Goal: Transaction & Acquisition: Book appointment/travel/reservation

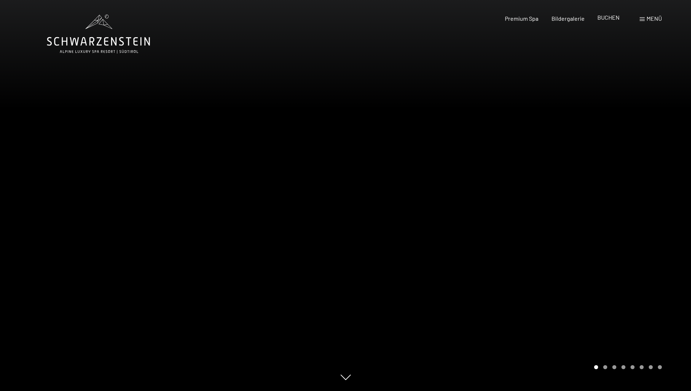
click at [617, 17] on span "BUCHEN" at bounding box center [608, 17] width 22 height 7
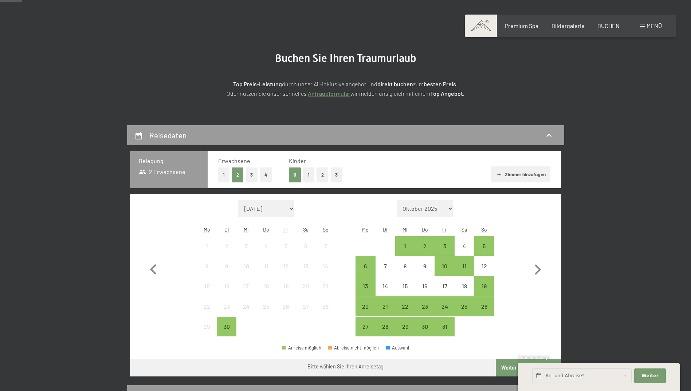
scroll to position [109, 0]
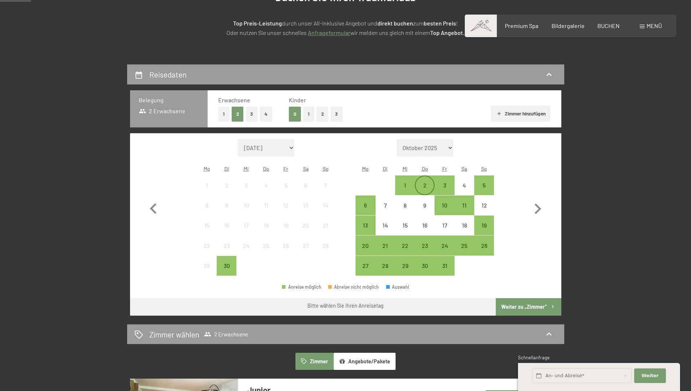
click at [426, 185] on div "2" at bounding box center [425, 192] width 18 height 18
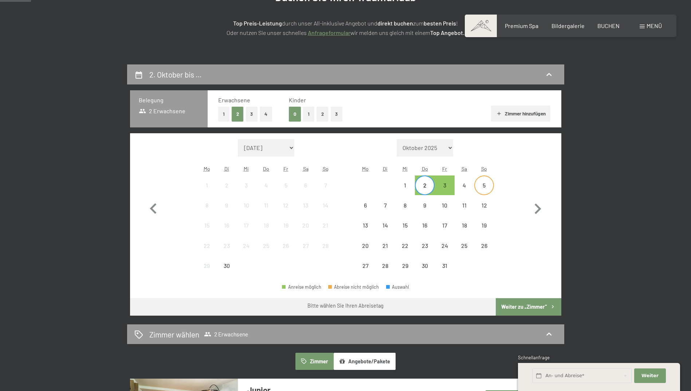
click at [485, 188] on div "5" at bounding box center [484, 192] width 18 height 18
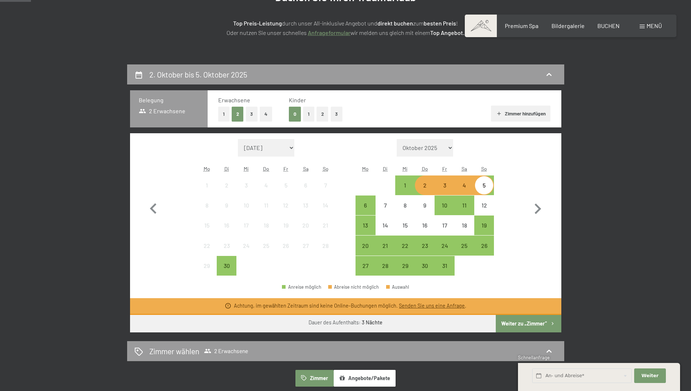
click at [540, 322] on button "Weiter zu „Zimmer“" at bounding box center [528, 323] width 65 height 17
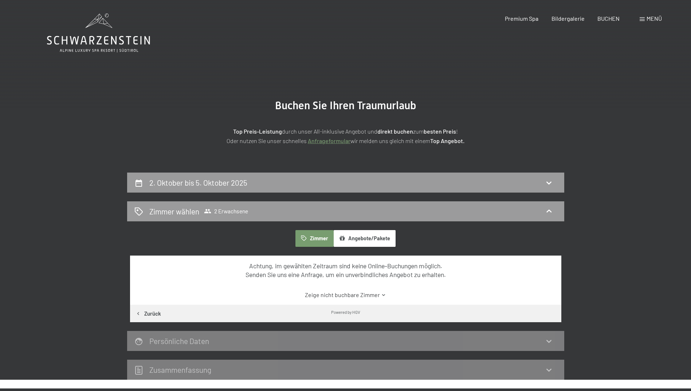
scroll to position [0, 0]
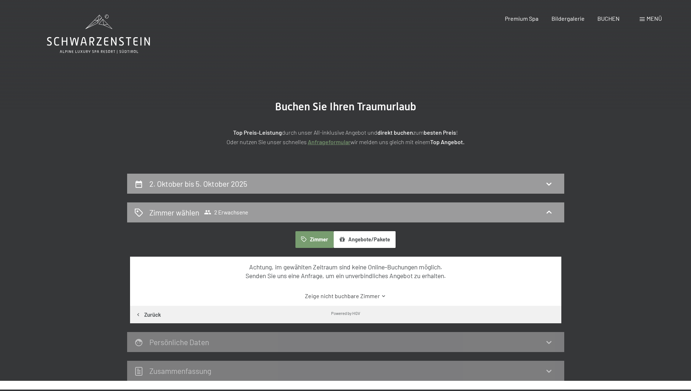
click at [213, 0] on div at bounding box center [345, 1] width 691 height 2
